Goal: Browse casually

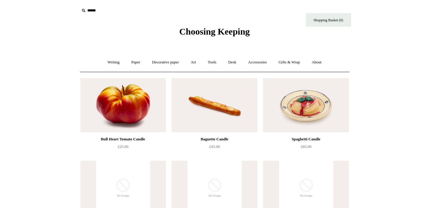
click at [211, 35] on span "Choosing Keeping" at bounding box center [214, 31] width 70 height 10
